Goal: Navigation & Orientation: Find specific page/section

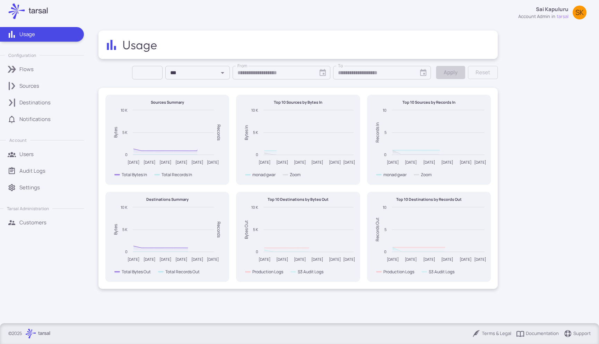
click at [47, 99] on p "Destinations" at bounding box center [34, 103] width 31 height 8
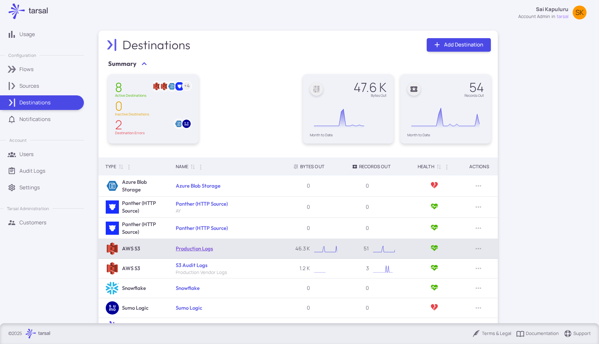
click at [203, 247] on link "Production Logs" at bounding box center [194, 248] width 37 height 7
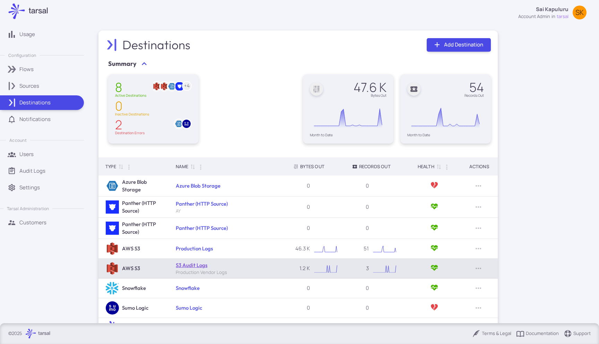
click at [191, 268] on link "S3 Audit Logs" at bounding box center [192, 265] width 32 height 7
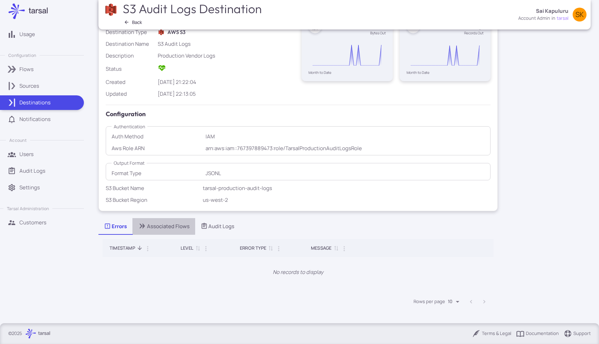
click at [160, 220] on button "Associated Flows" at bounding box center [163, 226] width 63 height 17
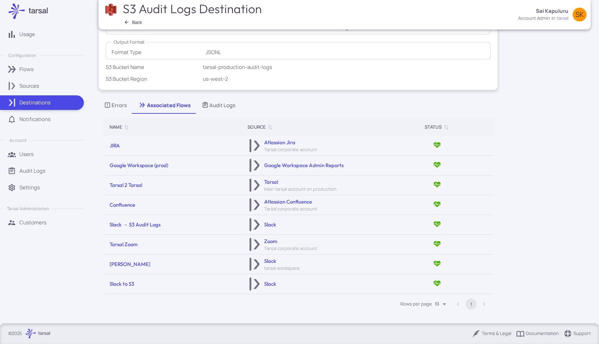
scroll to position [184, 0]
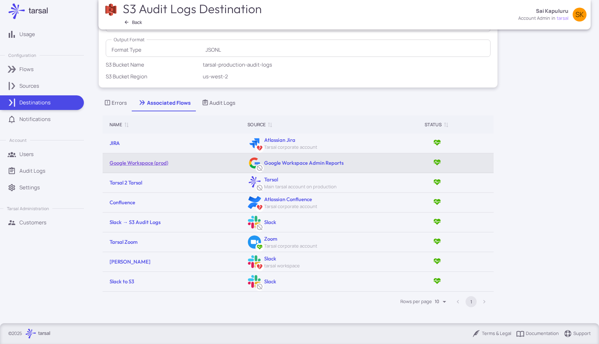
click at [138, 163] on link "Google Workspace (prod)" at bounding box center [138, 162] width 59 height 7
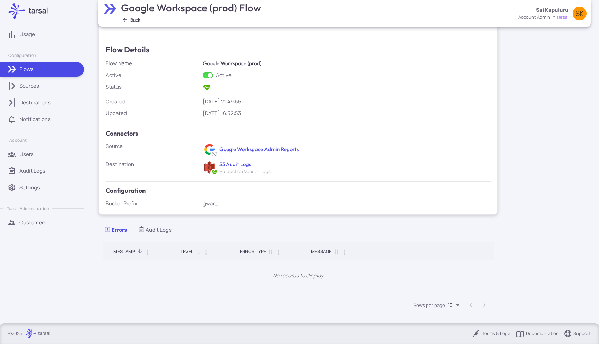
scroll to position [26, 0]
